Goal: Browse casually

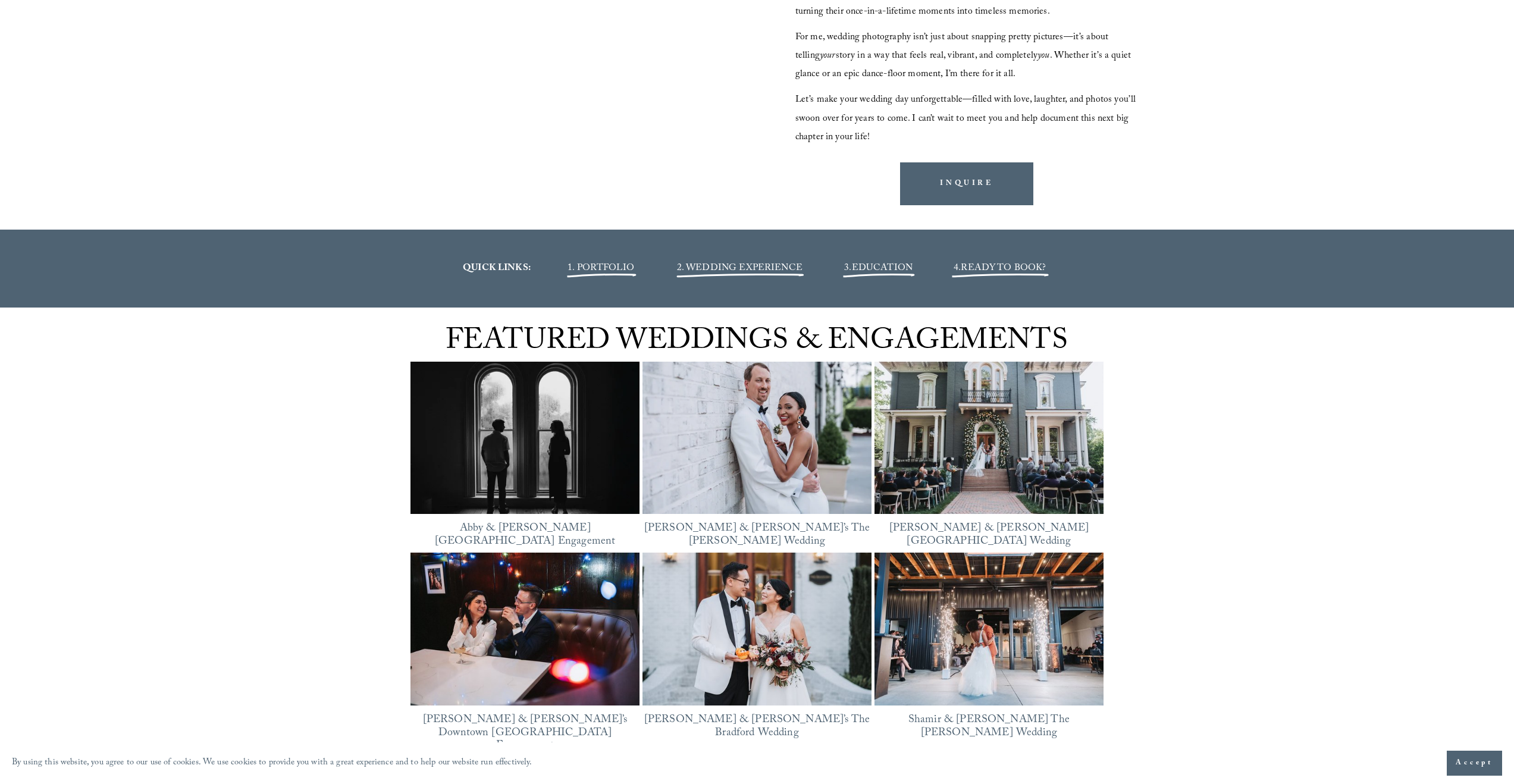
scroll to position [1814, 0]
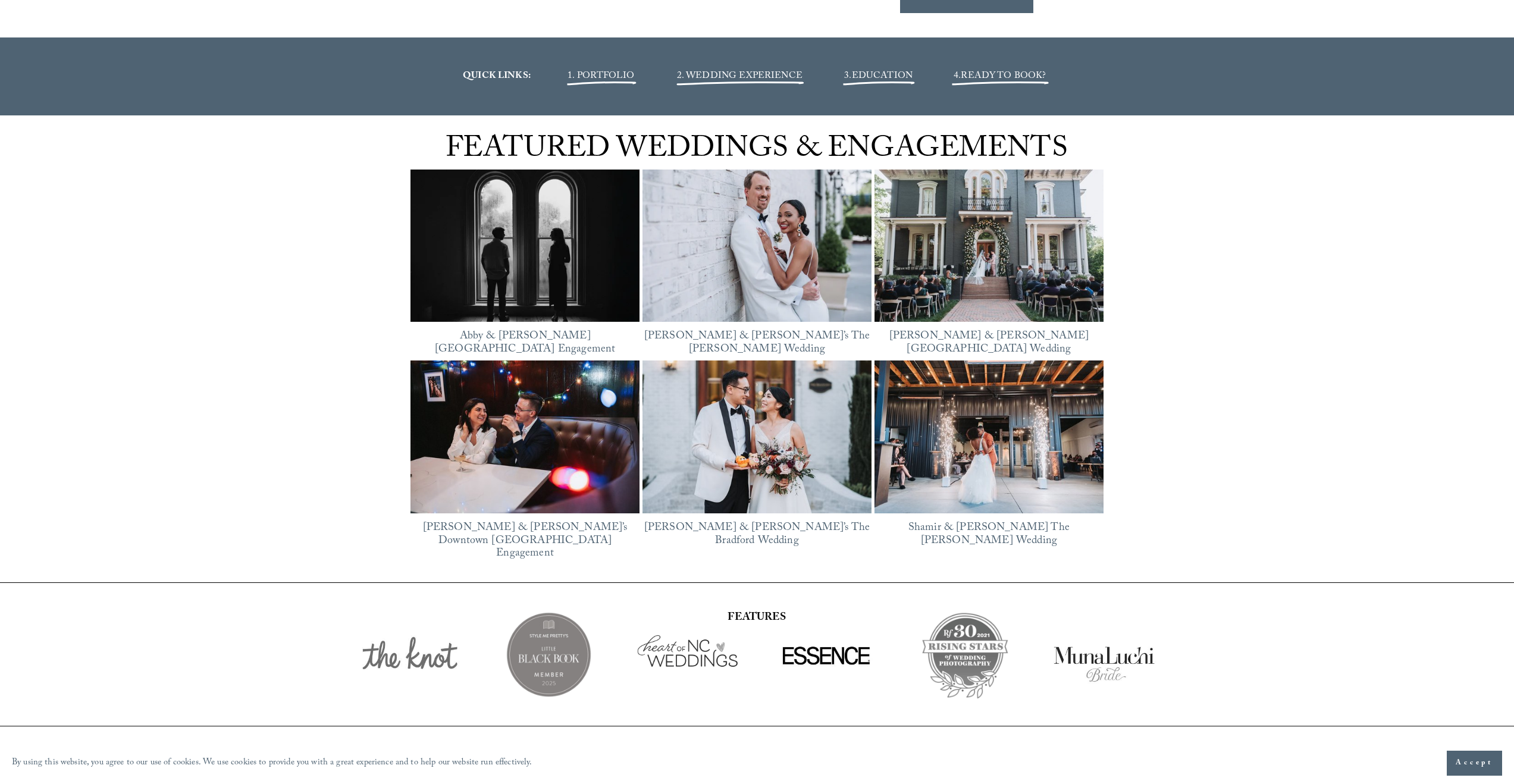
click at [705, 282] on img at bounding box center [757, 246] width 229 height 172
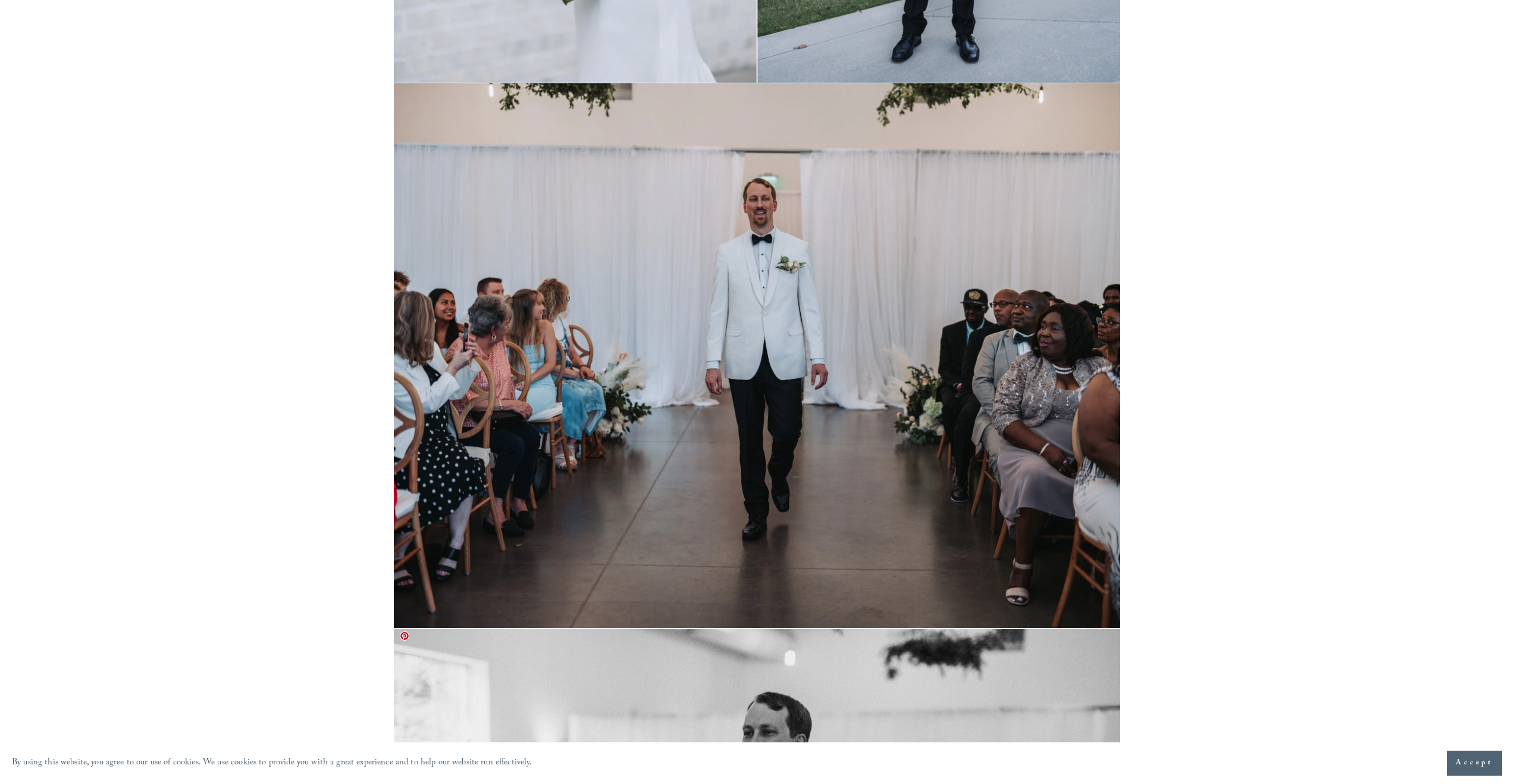
scroll to position [14824, 0]
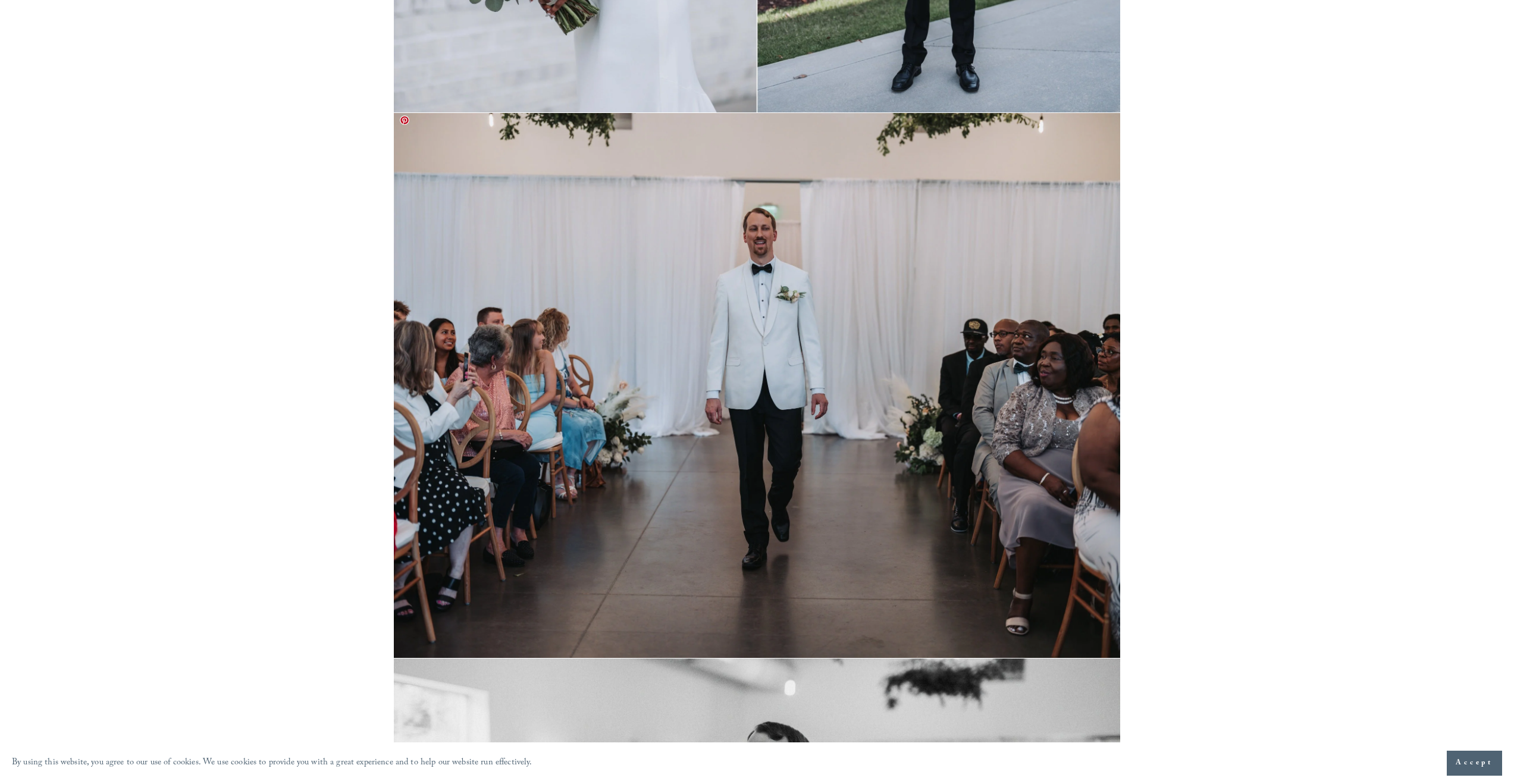
click at [765, 259] on img at bounding box center [757, 385] width 727 height 545
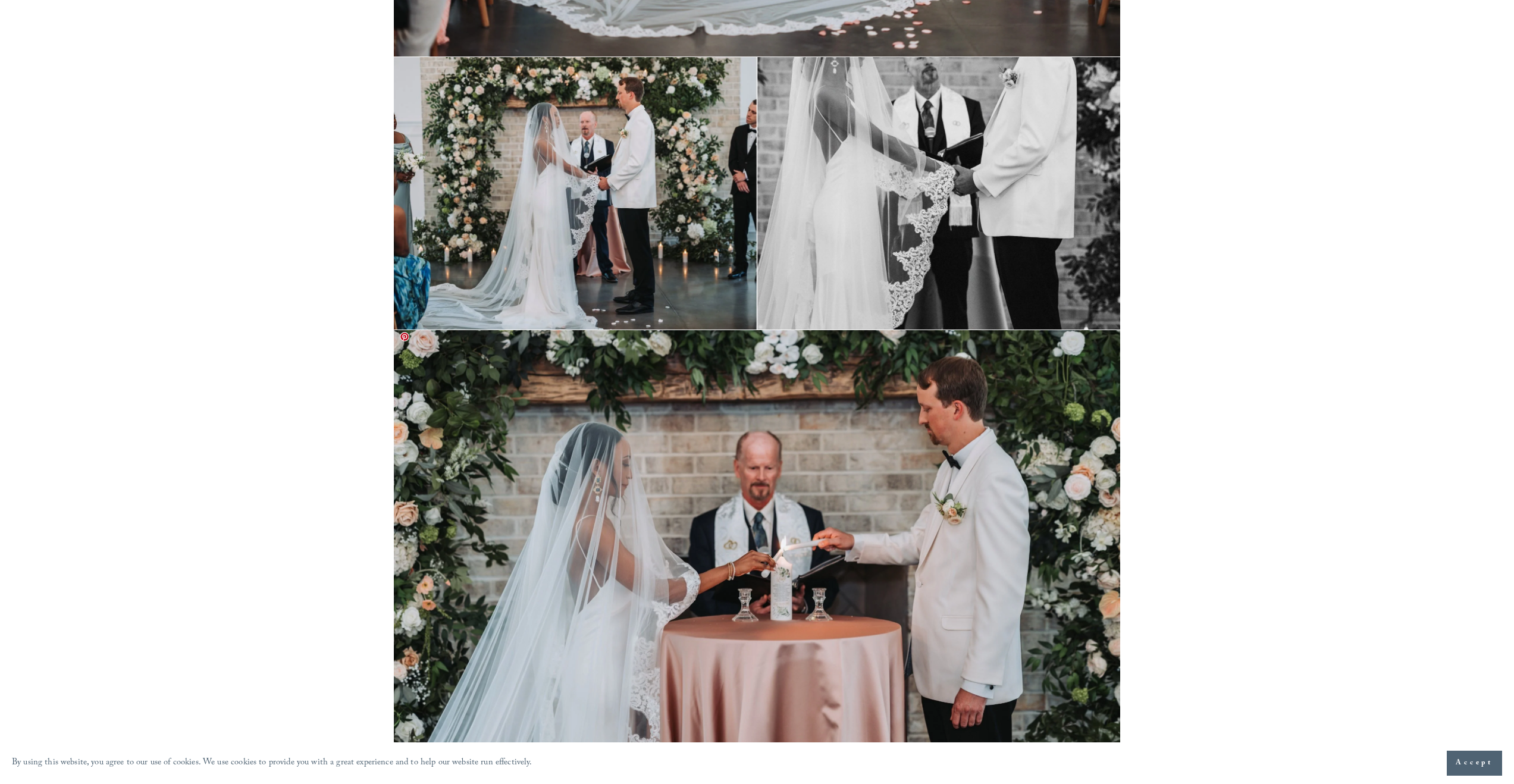
scroll to position [17342, 0]
